Goal: Task Accomplishment & Management: Complete application form

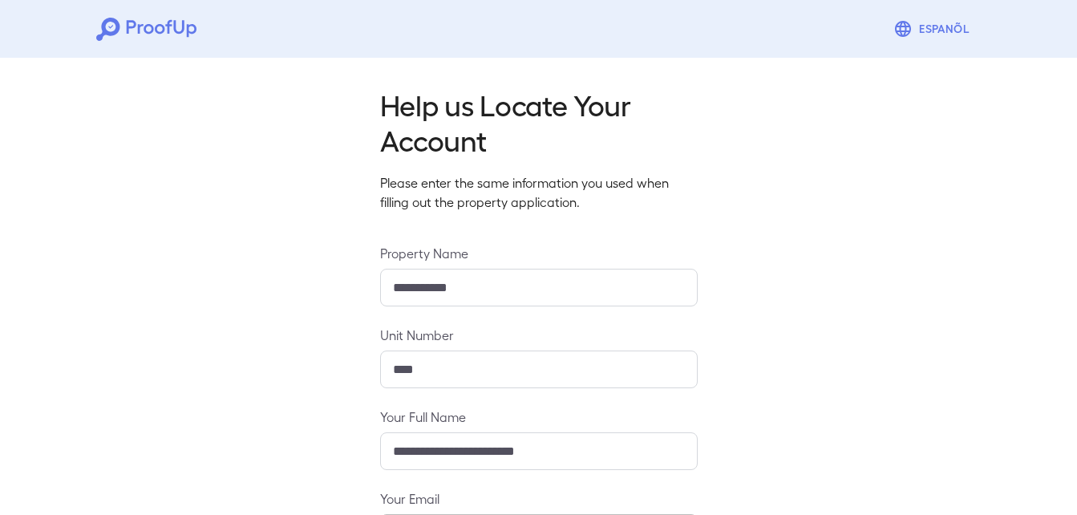
scroll to position [212, 0]
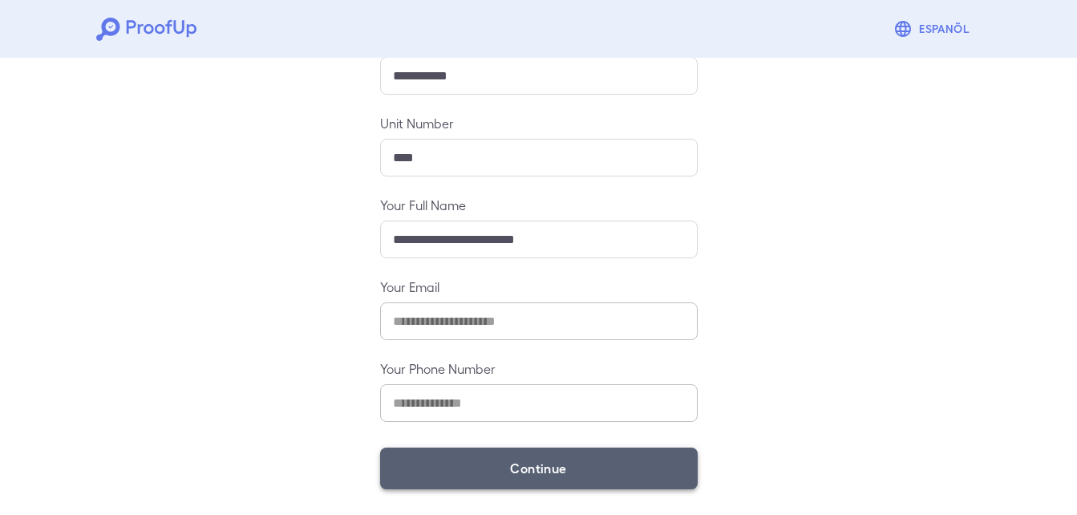
click at [485, 469] on button "Continue" at bounding box center [539, 468] width 318 height 42
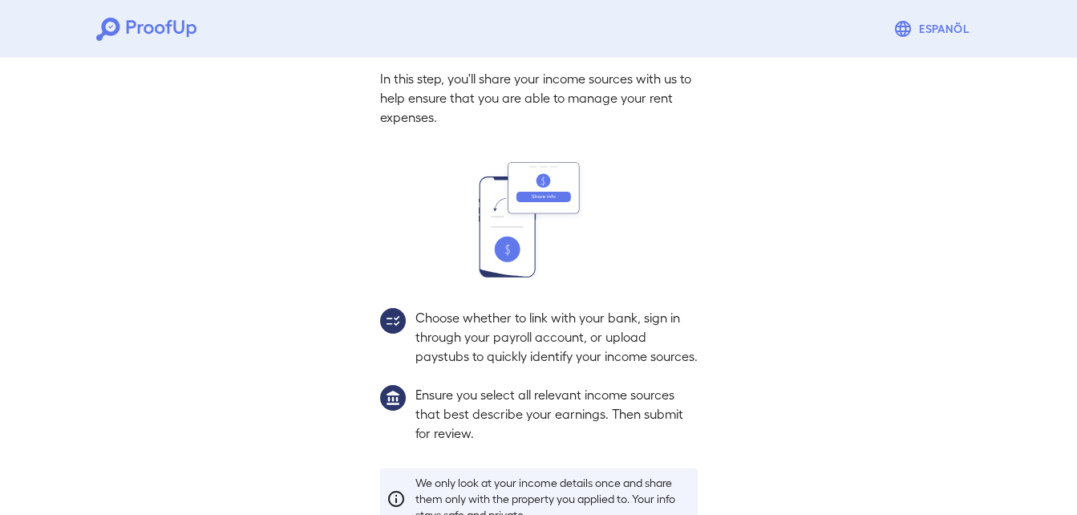
scroll to position [189, 0]
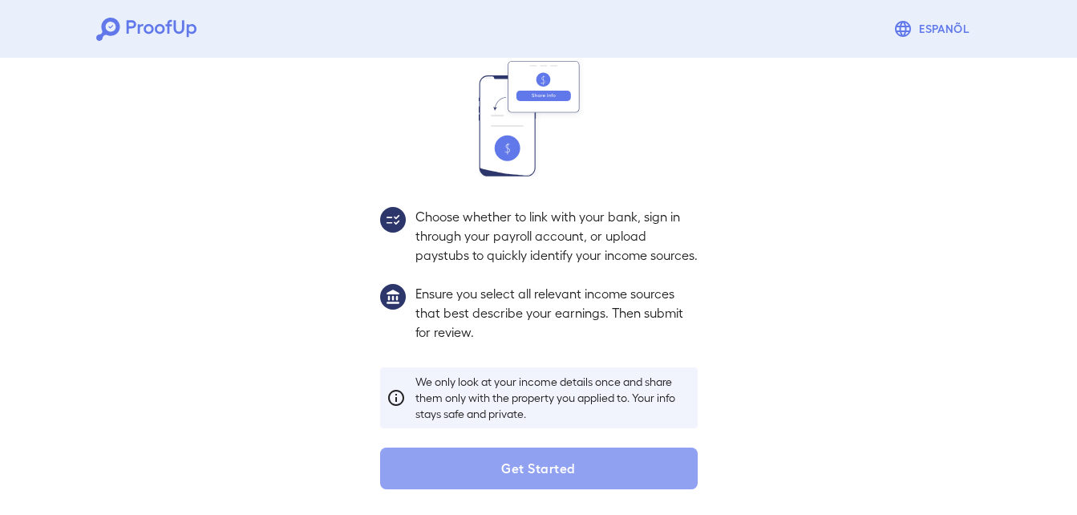
click at [485, 469] on button "Get Started" at bounding box center [539, 468] width 318 height 42
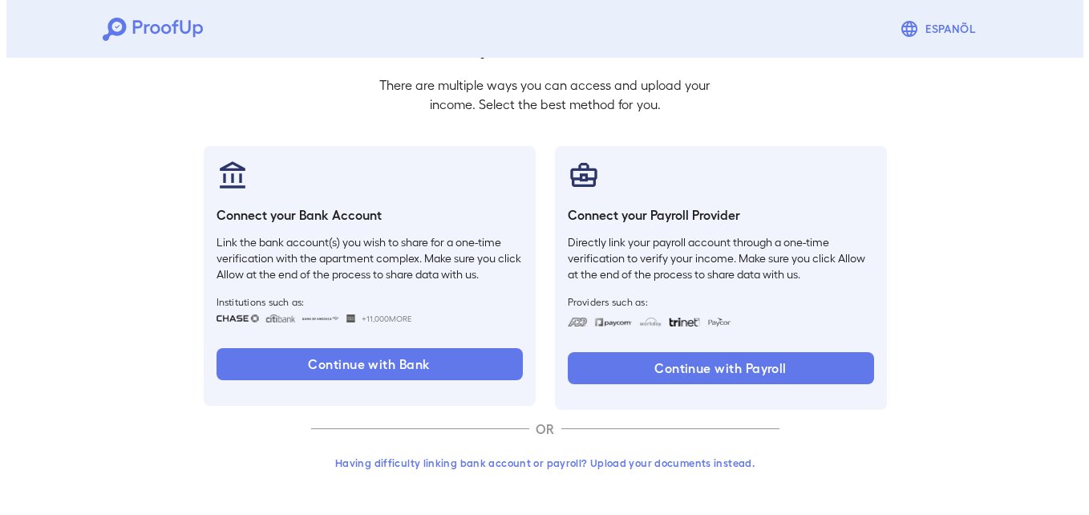
scroll to position [98, 0]
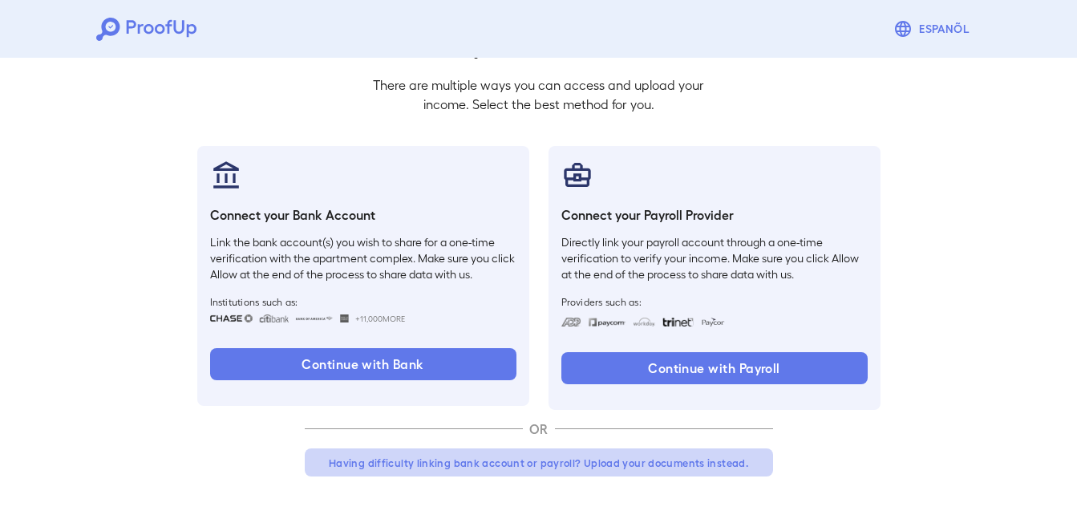
click at [422, 464] on button "Having difficulty linking bank account or payroll? Upload your documents instea…" at bounding box center [539, 462] width 468 height 29
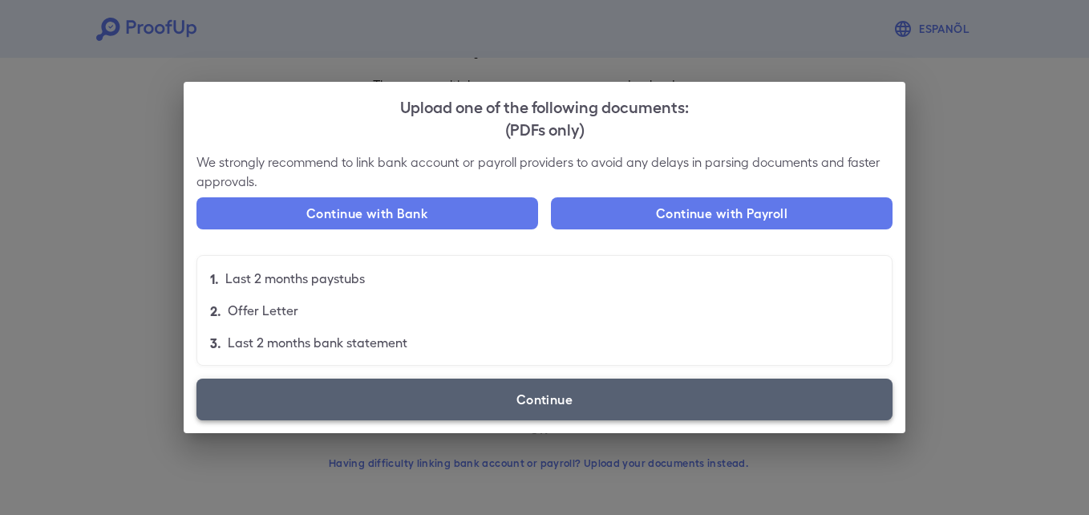
click at [510, 403] on label "Continue" at bounding box center [544, 400] width 696 height 42
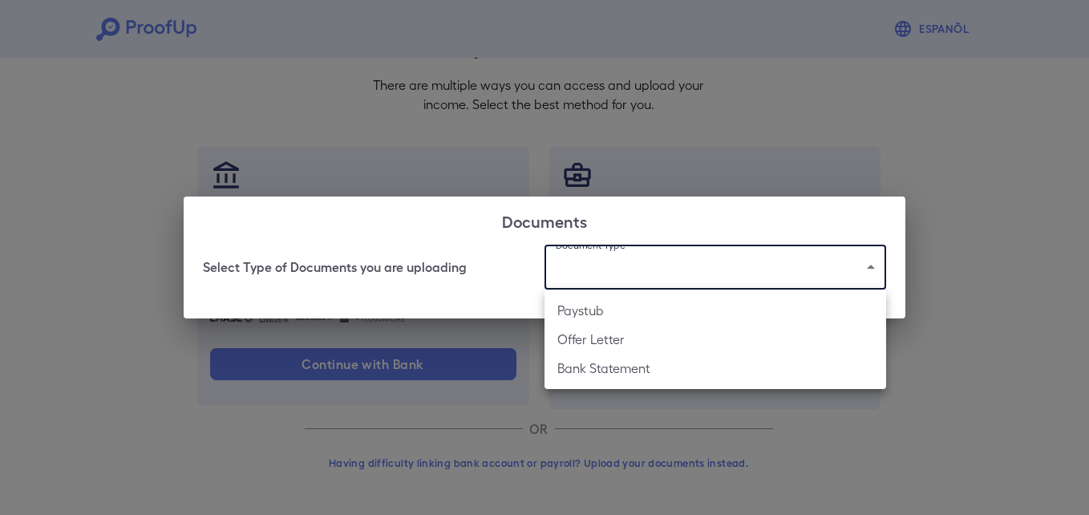
click at [649, 273] on body "Espanõl Go back How Would You Like to Verify Your Income? There are multiple wa…" at bounding box center [544, 208] width 1089 height 613
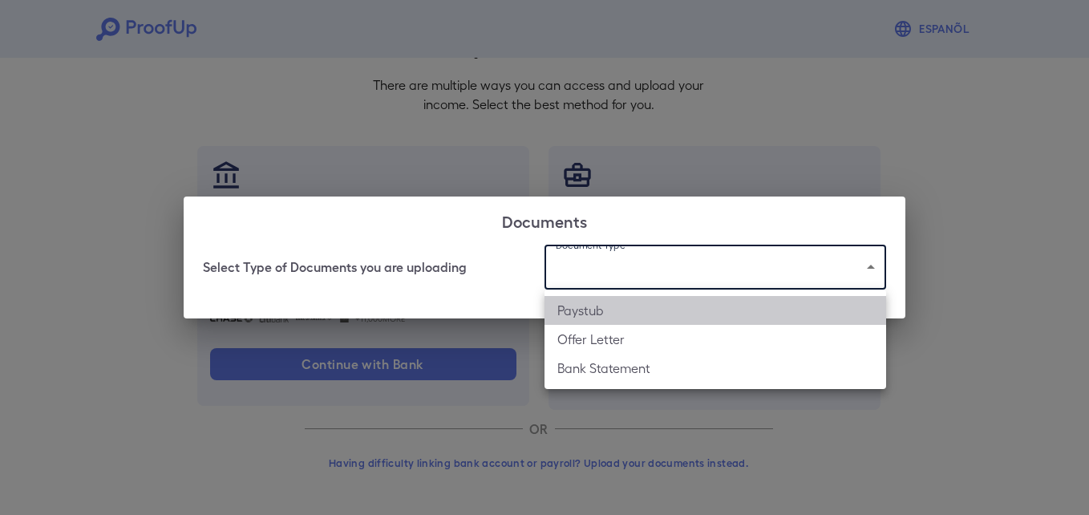
click at [581, 314] on li "Paystub" at bounding box center [716, 310] width 342 height 29
type input "*******"
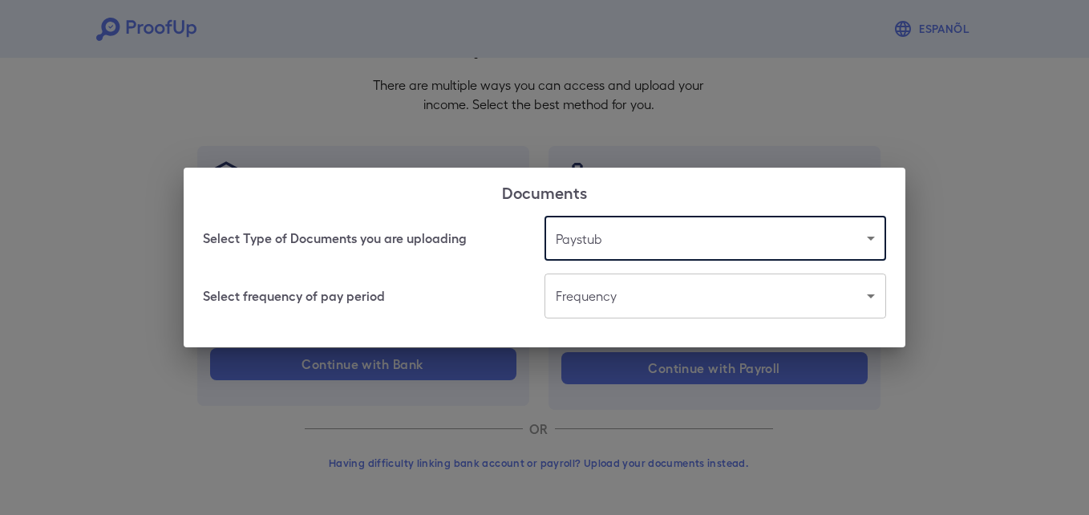
click at [605, 301] on body "Espanõl Go back How Would You Like to Verify Your Income? There are multiple wa…" at bounding box center [544, 208] width 1089 height 613
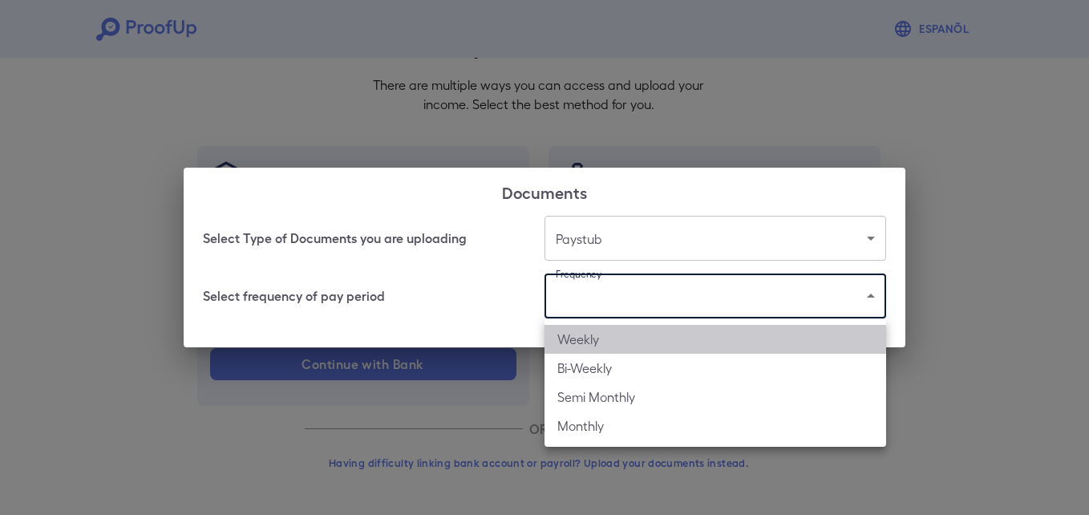
click at [570, 343] on li "Weekly" at bounding box center [716, 339] width 342 height 29
type input "******"
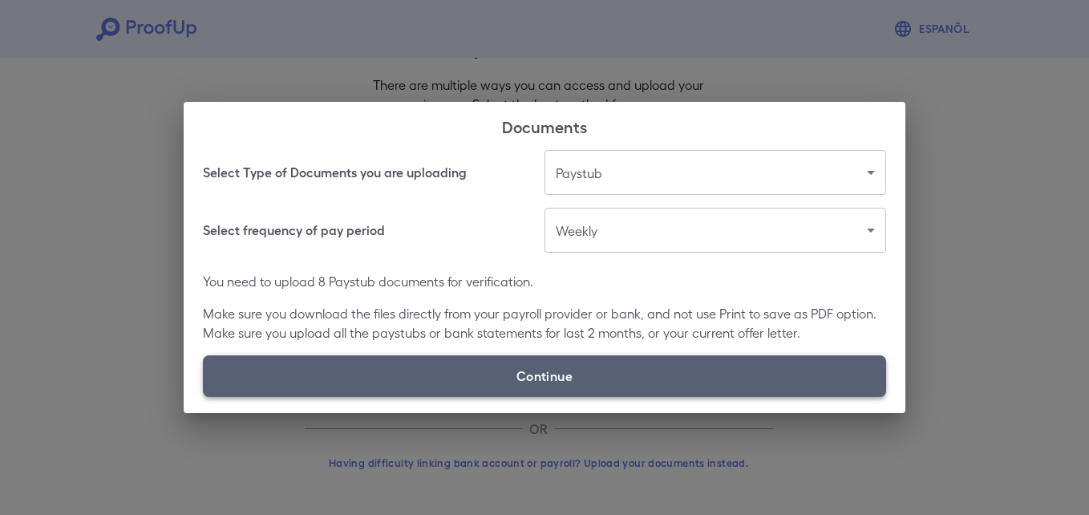
click at [504, 373] on label "Continue" at bounding box center [544, 376] width 683 height 42
click at [204, 396] on input "Continue" at bounding box center [203, 396] width 1 height 1
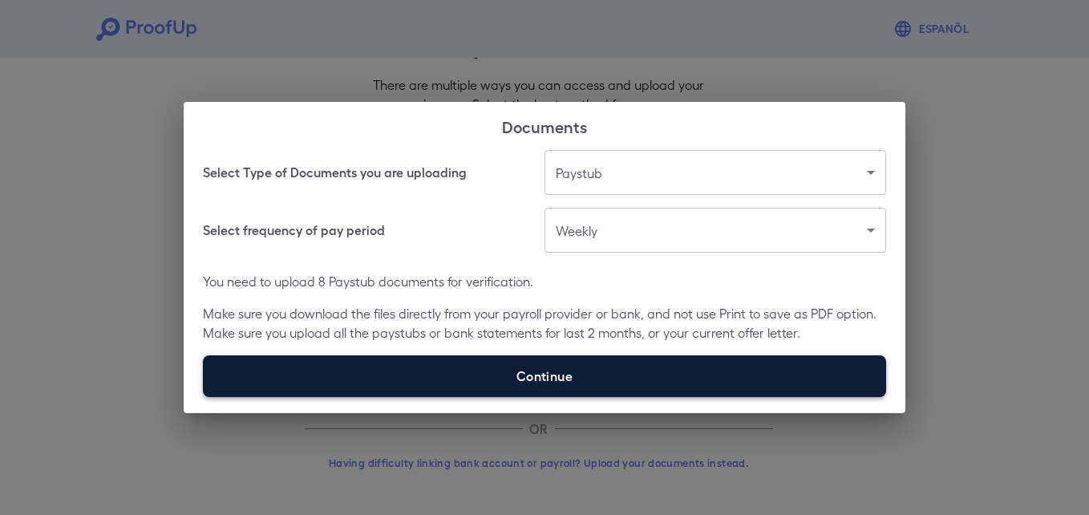
type input "**********"
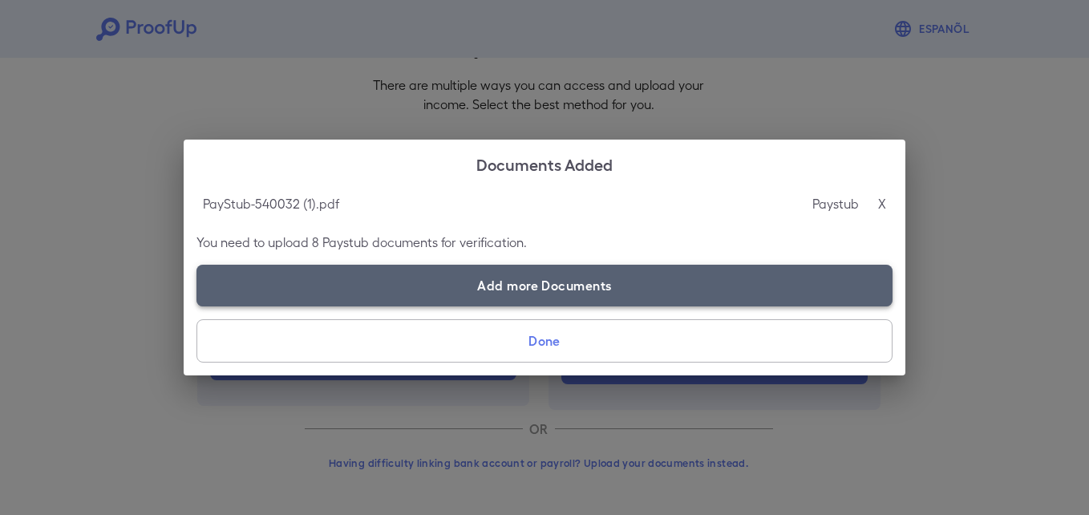
click at [362, 277] on label "Add more Documents" at bounding box center [544, 286] width 696 height 42
click at [197, 306] on input "Add more Documents" at bounding box center [196, 306] width 1 height 1
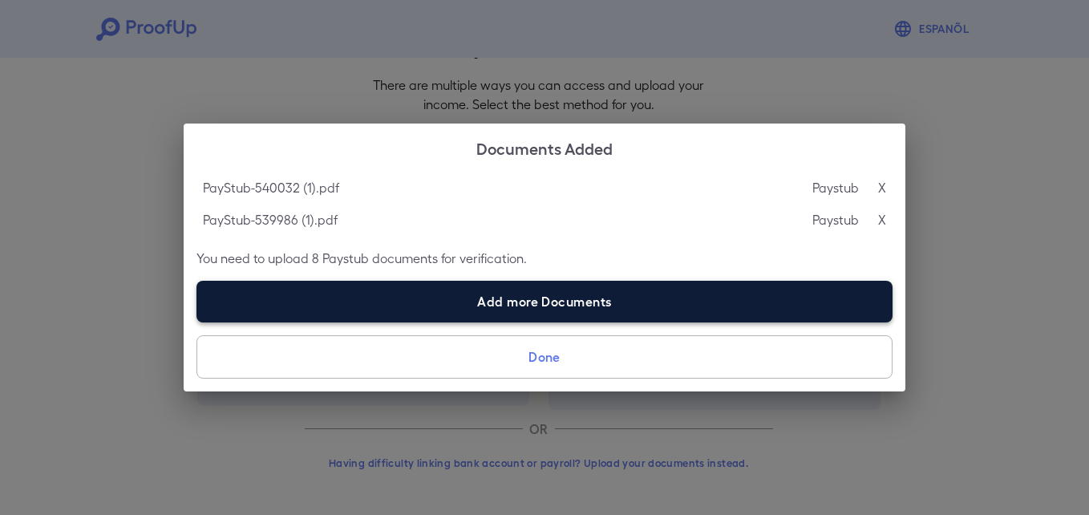
click at [426, 314] on label "Add more Documents" at bounding box center [544, 302] width 696 height 42
click at [197, 322] on input "Add more Documents" at bounding box center [196, 322] width 1 height 1
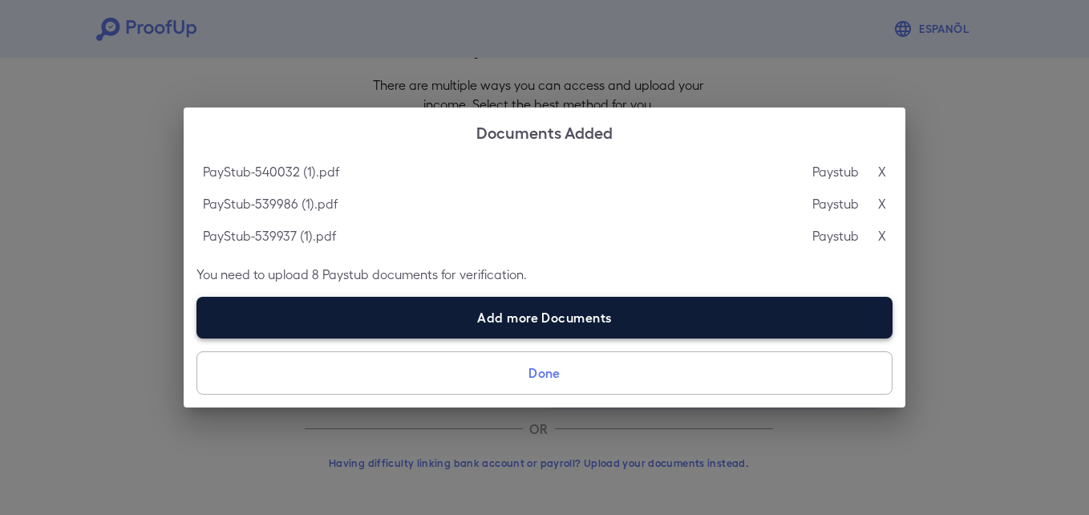
click at [357, 298] on label "Add more Documents" at bounding box center [544, 318] width 696 height 42
click at [197, 338] on input "Add more Documents" at bounding box center [196, 338] width 1 height 1
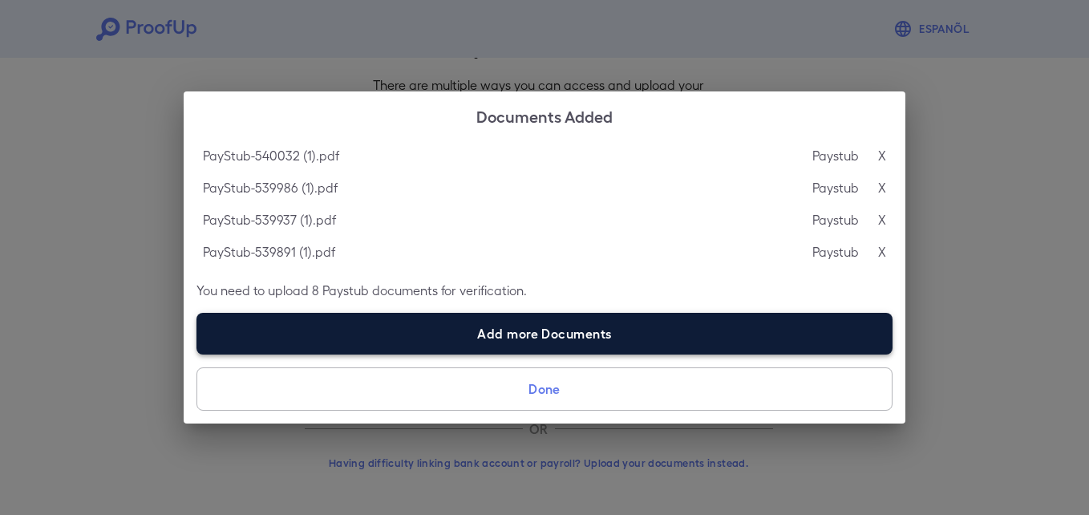
click at [304, 340] on label "Add more Documents" at bounding box center [544, 334] width 696 height 42
click at [197, 354] on input "Add more Documents" at bounding box center [196, 354] width 1 height 1
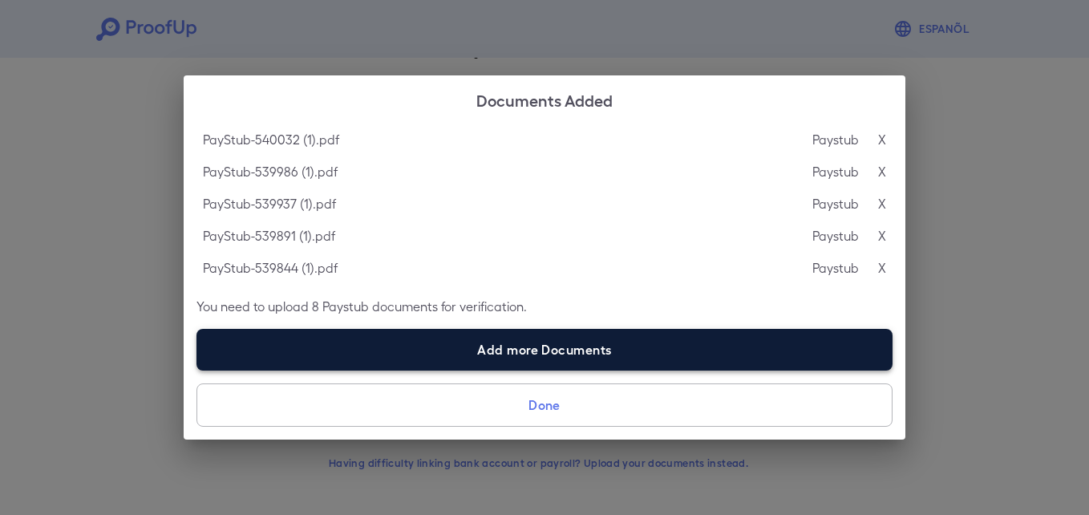
click at [354, 349] on label "Add more Documents" at bounding box center [544, 350] width 696 height 42
click at [197, 370] on input "Add more Documents" at bounding box center [196, 370] width 1 height 1
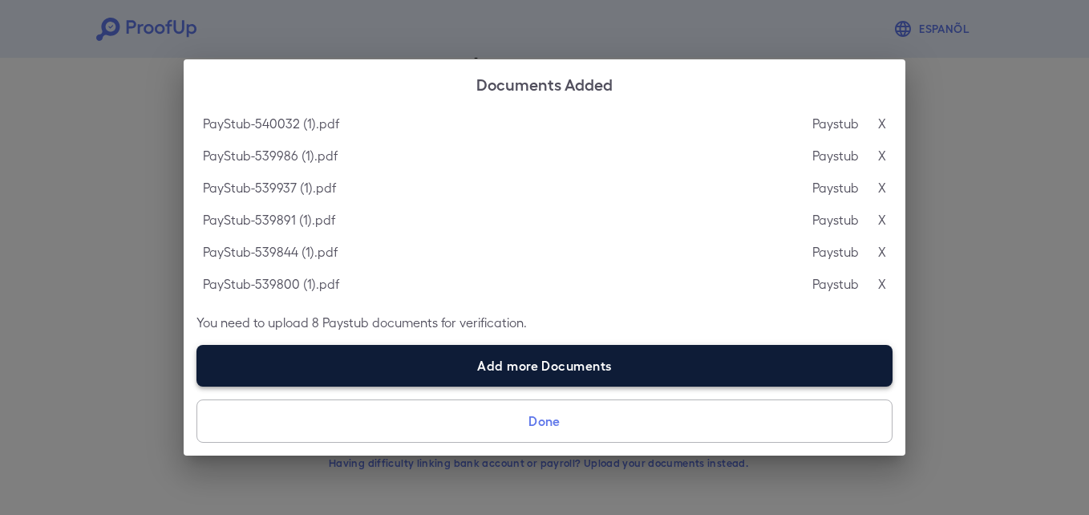
click at [381, 369] on label "Add more Documents" at bounding box center [544, 366] width 696 height 42
click at [197, 386] on input "Add more Documents" at bounding box center [196, 386] width 1 height 1
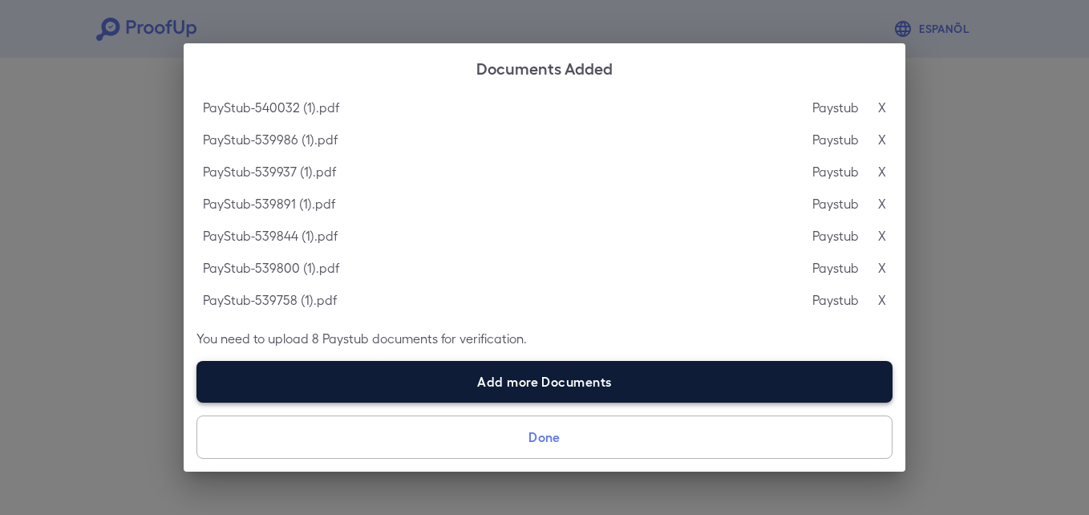
click at [437, 387] on label "Add more Documents" at bounding box center [544, 382] width 696 height 42
click at [197, 402] on input "Add more Documents" at bounding box center [196, 402] width 1 height 1
type input "**********"
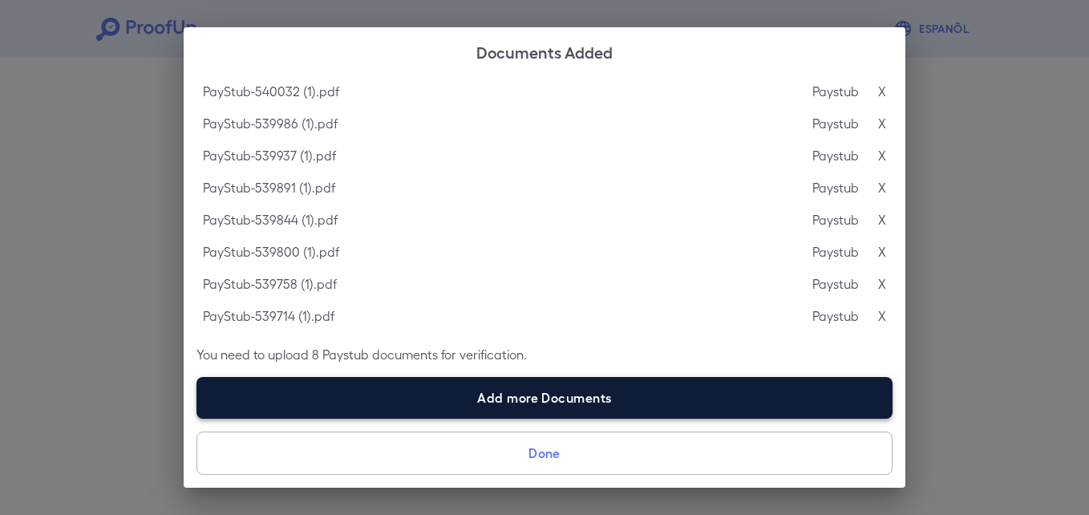
click at [408, 388] on label "Add more Documents" at bounding box center [544, 398] width 696 height 42
click at [197, 418] on input "Add more Documents" at bounding box center [196, 418] width 1 height 1
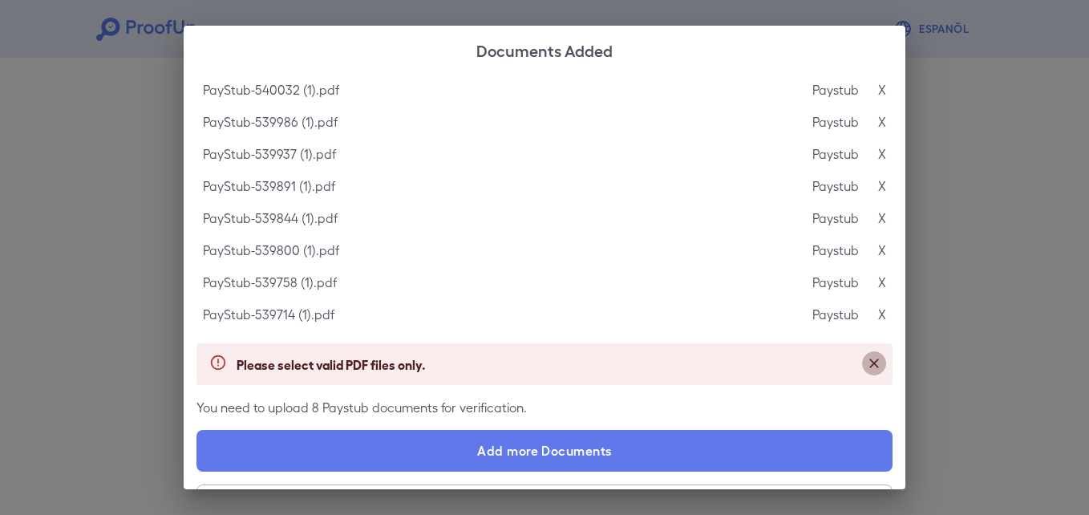
click at [866, 360] on icon "Close" at bounding box center [874, 363] width 16 height 16
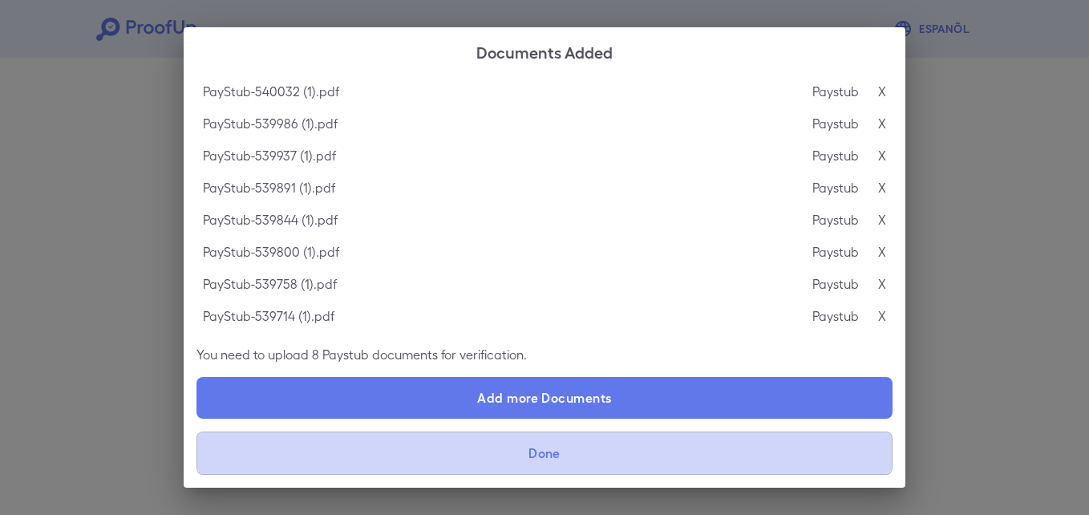
click at [540, 449] on button "Done" at bounding box center [544, 452] width 696 height 43
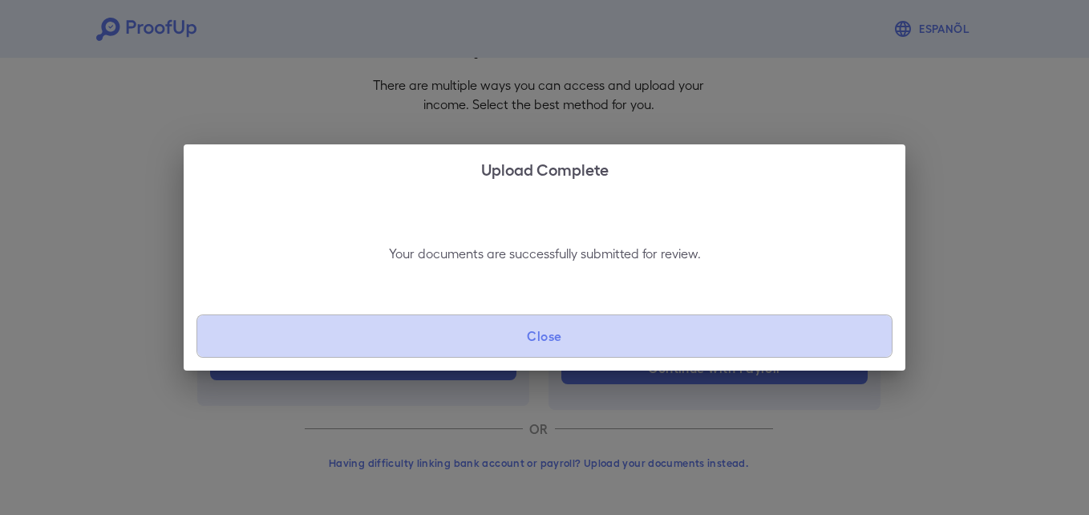
click at [516, 346] on button "Close" at bounding box center [544, 335] width 696 height 43
